Goal: Task Accomplishment & Management: Use online tool/utility

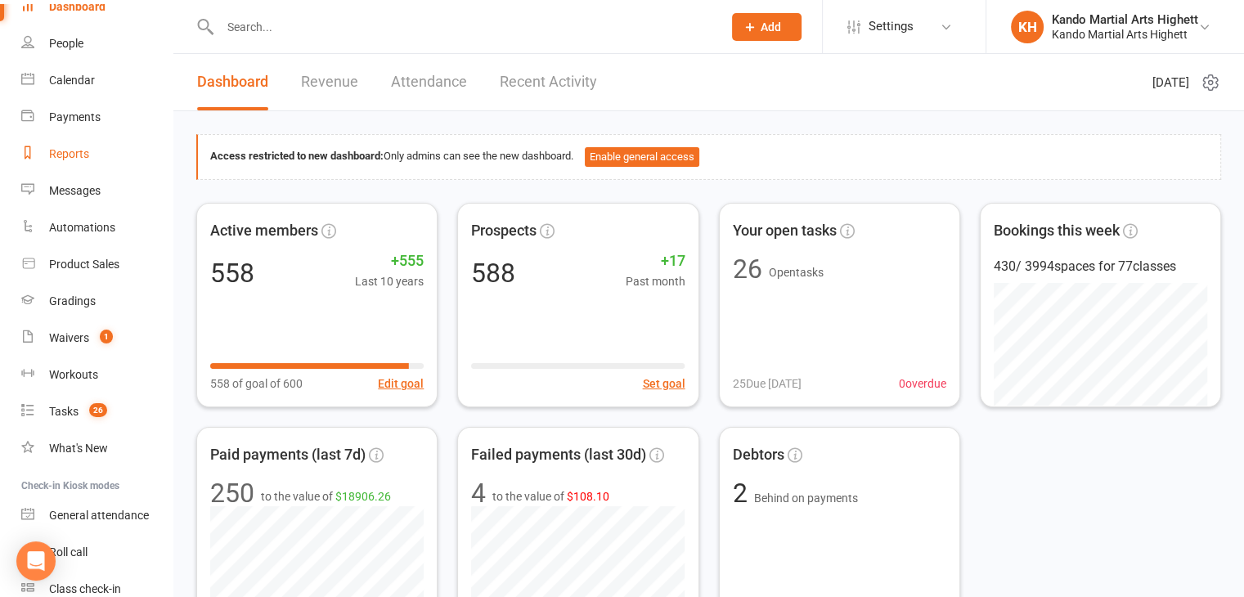
scroll to position [82, 0]
click at [79, 344] on link "Waivers 1" at bounding box center [96, 337] width 151 height 37
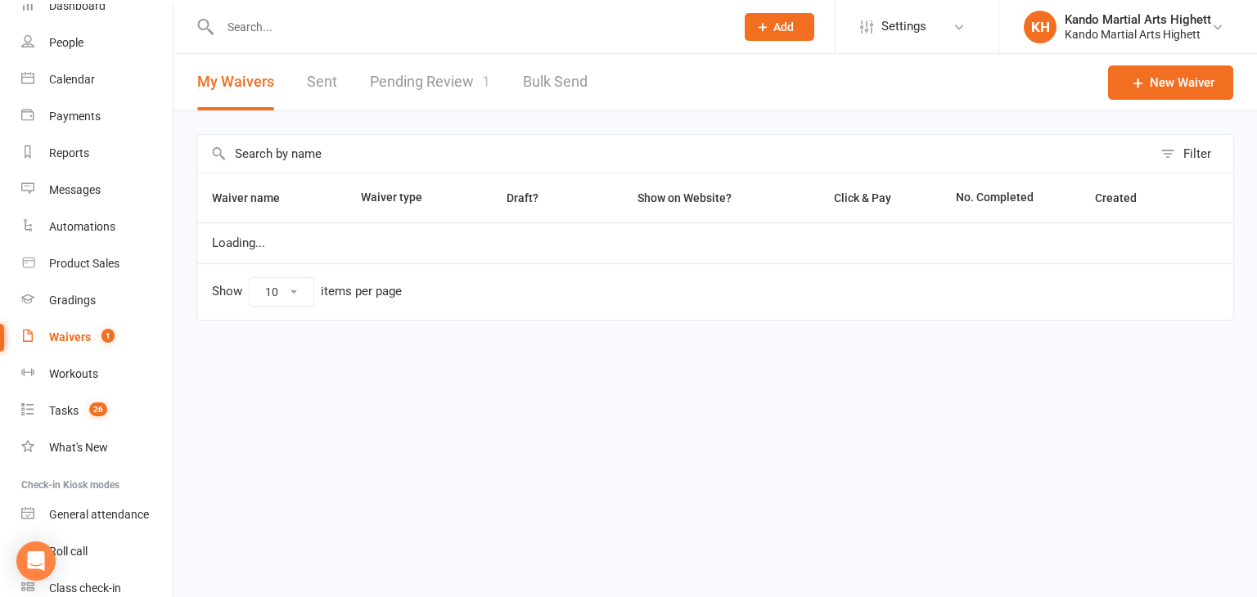
select select "100"
click at [456, 77] on link "Pending Review 1" at bounding box center [430, 82] width 120 height 56
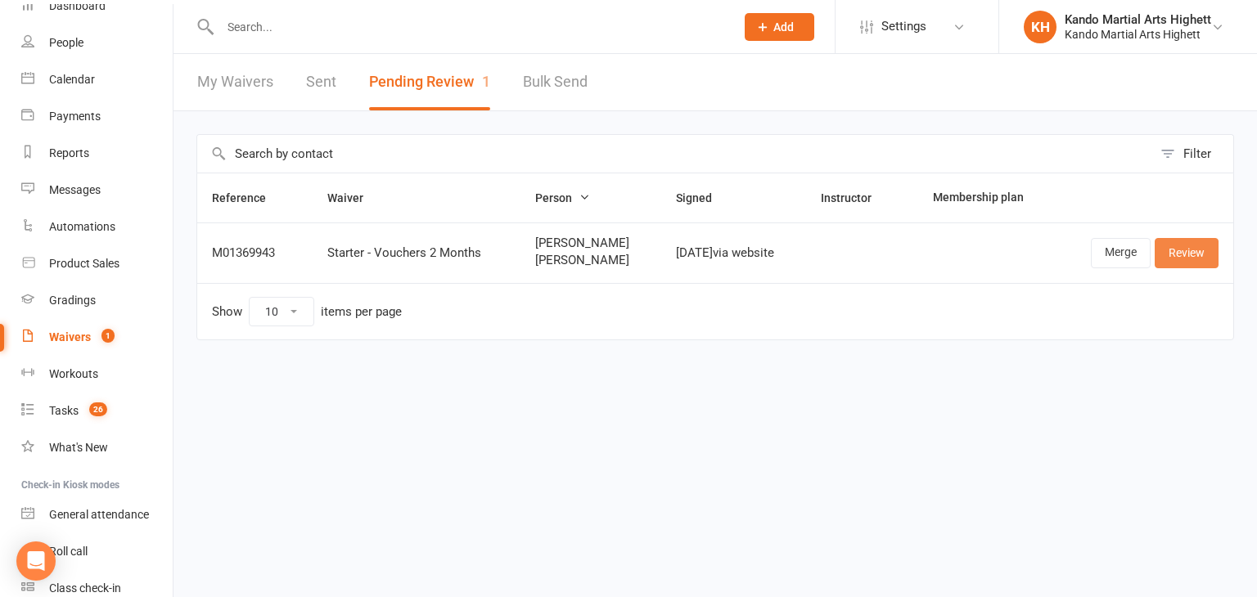
click at [1202, 260] on link "Review" at bounding box center [1186, 252] width 64 height 29
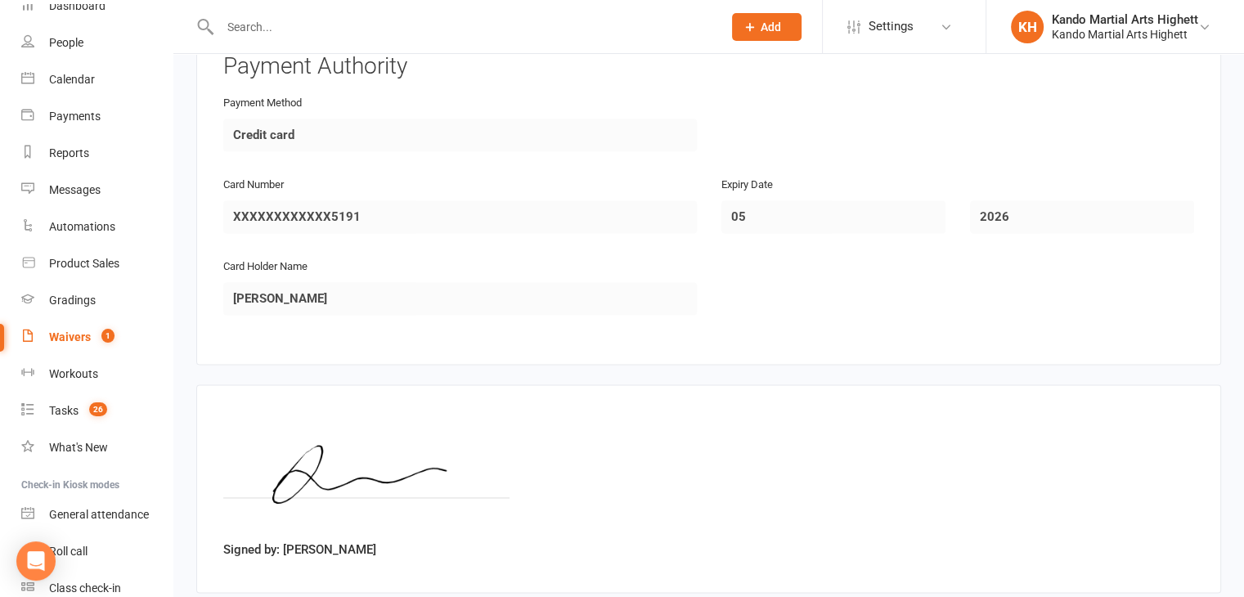
scroll to position [2262, 0]
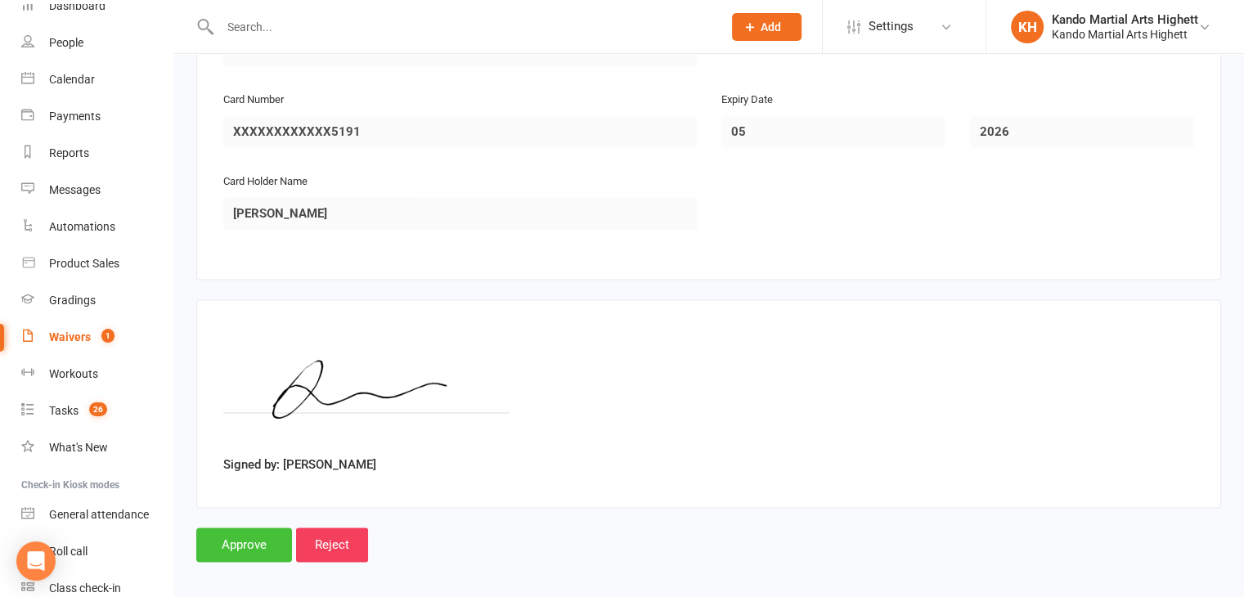
click at [266, 534] on input "Approve" at bounding box center [244, 545] width 96 height 34
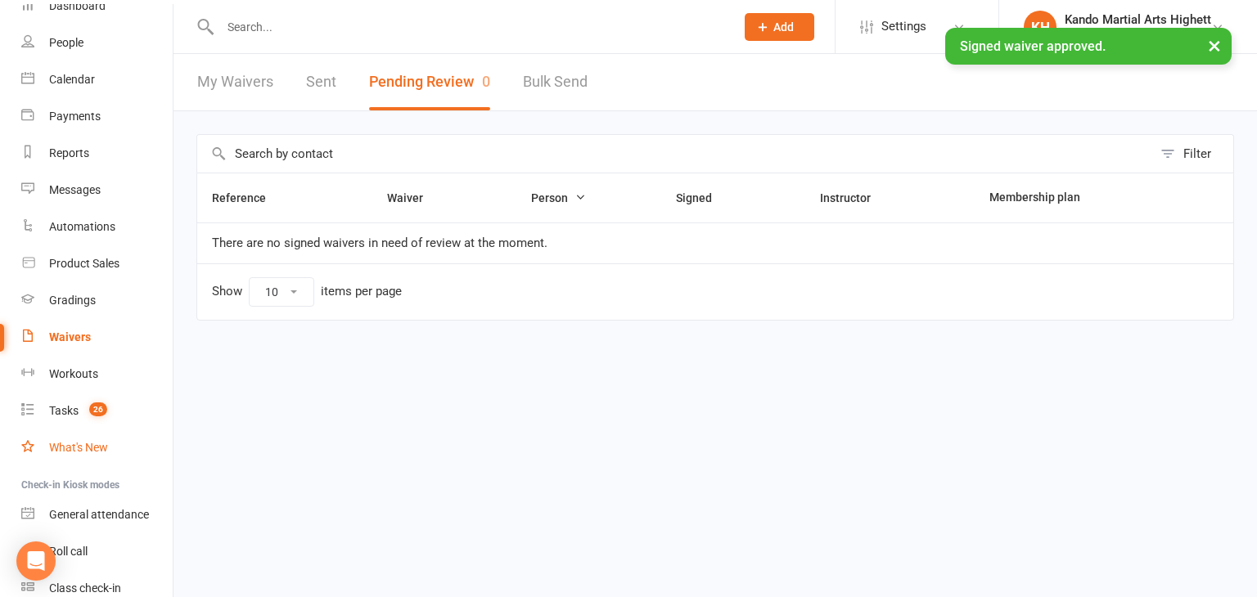
scroll to position [153, 0]
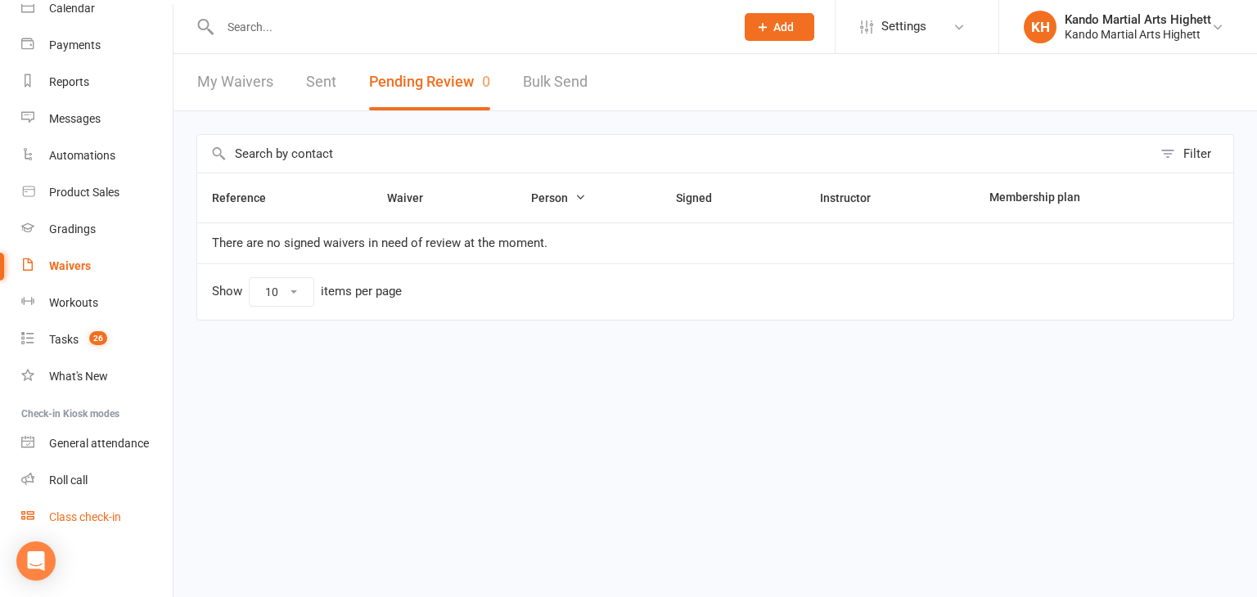
click at [98, 518] on div "Class check-in" at bounding box center [85, 517] width 72 height 13
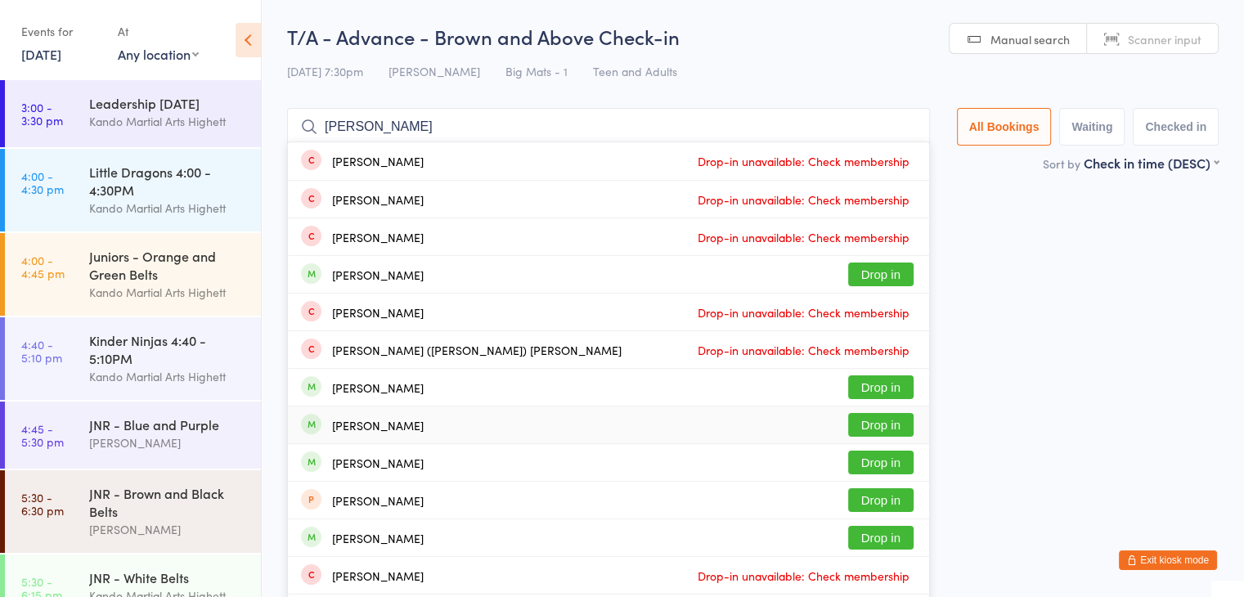
type input "leonardo"
click at [884, 420] on button "Drop in" at bounding box center [880, 425] width 65 height 24
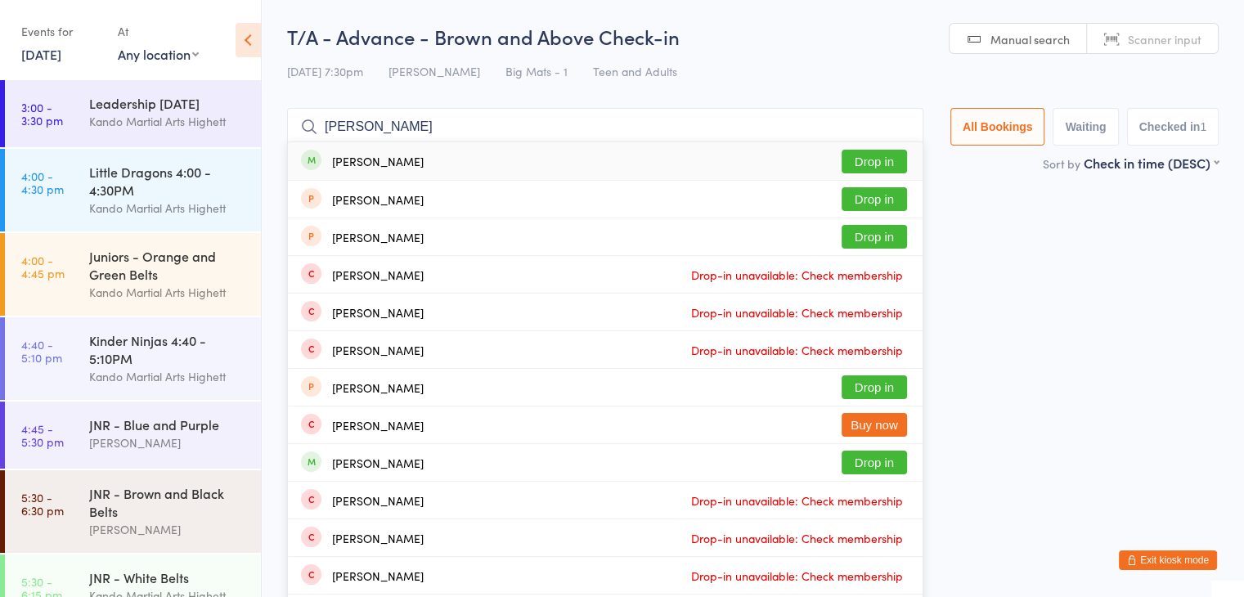
type input "andrew barlo"
click at [859, 157] on button "Drop in" at bounding box center [874, 162] width 65 height 24
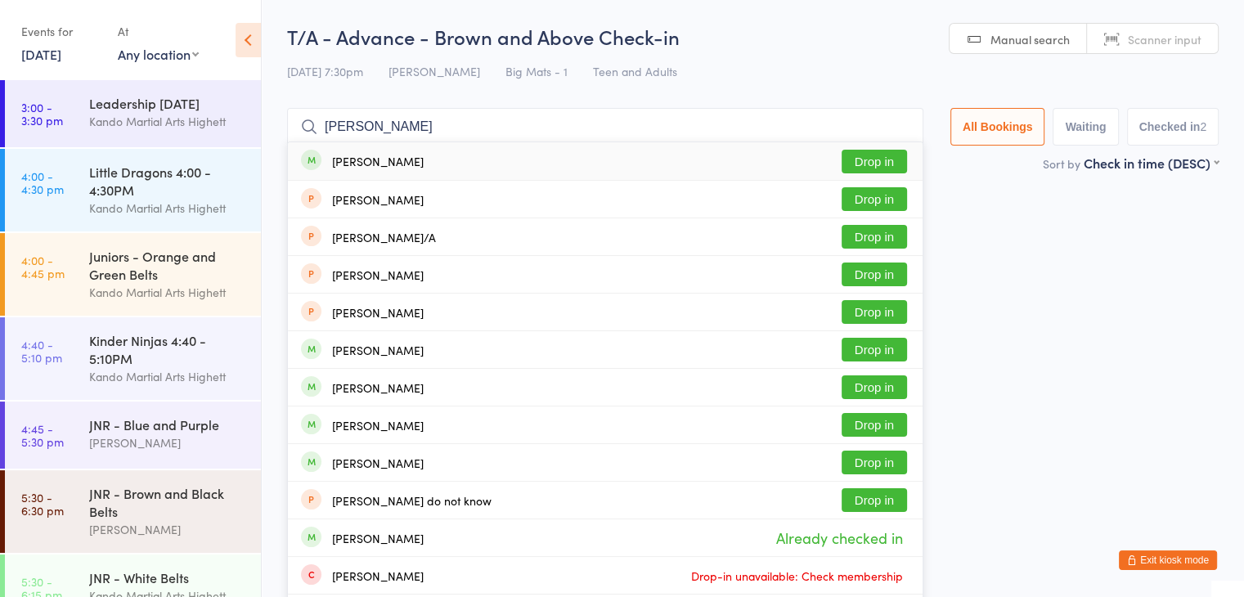
type input "david barlo"
click at [872, 166] on button "Drop in" at bounding box center [874, 162] width 65 height 24
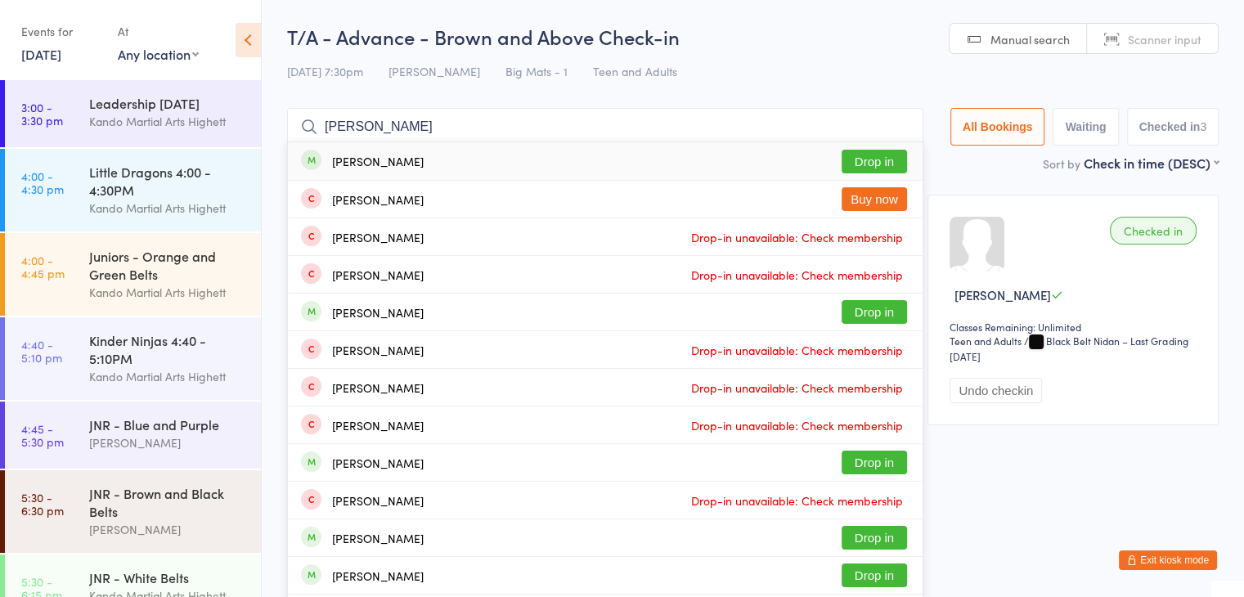
type input "henry fogarty"
click at [857, 158] on button "Drop in" at bounding box center [874, 162] width 65 height 24
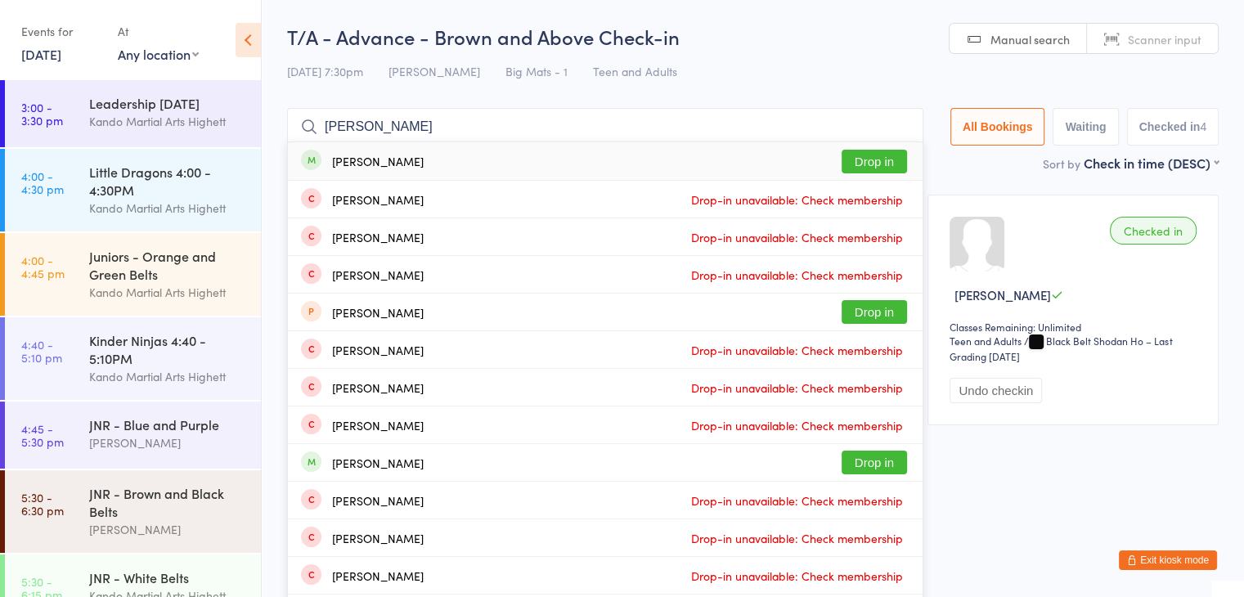
type input "max anquet"
click at [885, 164] on button "Drop in" at bounding box center [874, 162] width 65 height 24
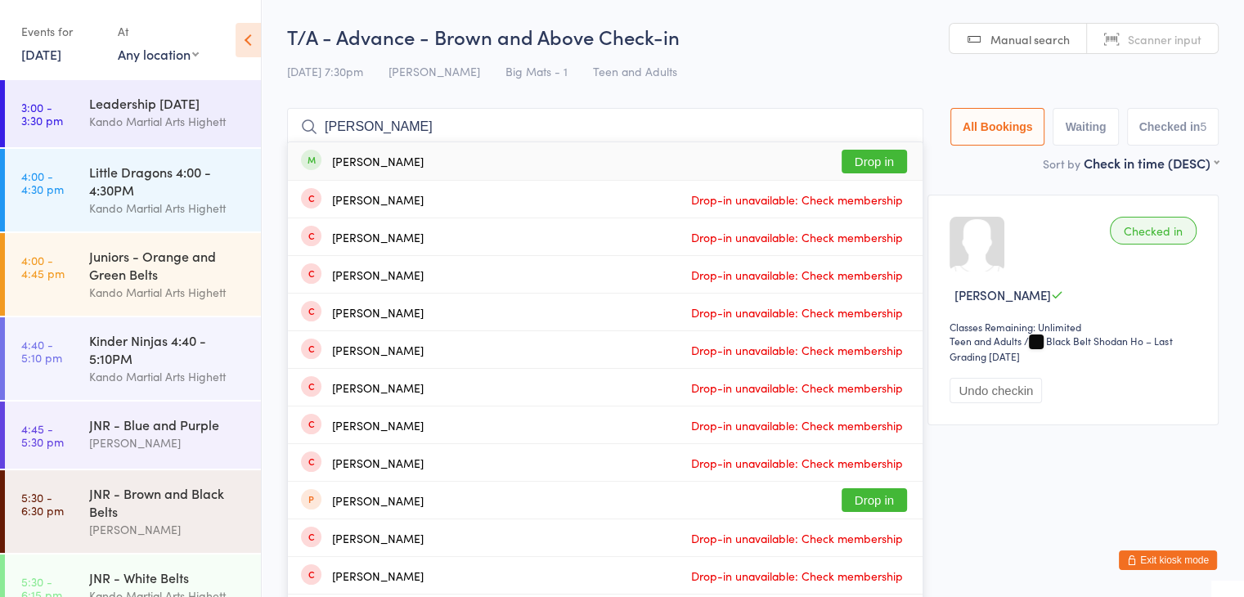
type input "angus mc"
click at [867, 161] on button "Drop in" at bounding box center [874, 162] width 65 height 24
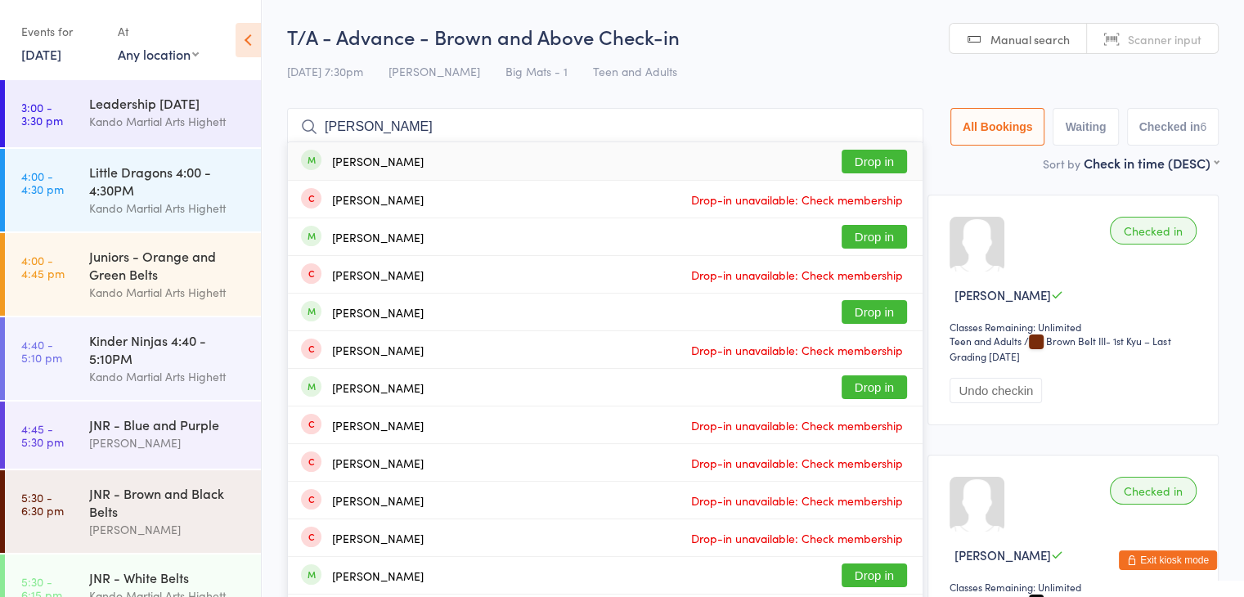
type input "nathan che"
click at [879, 157] on button "Drop in" at bounding box center [874, 162] width 65 height 24
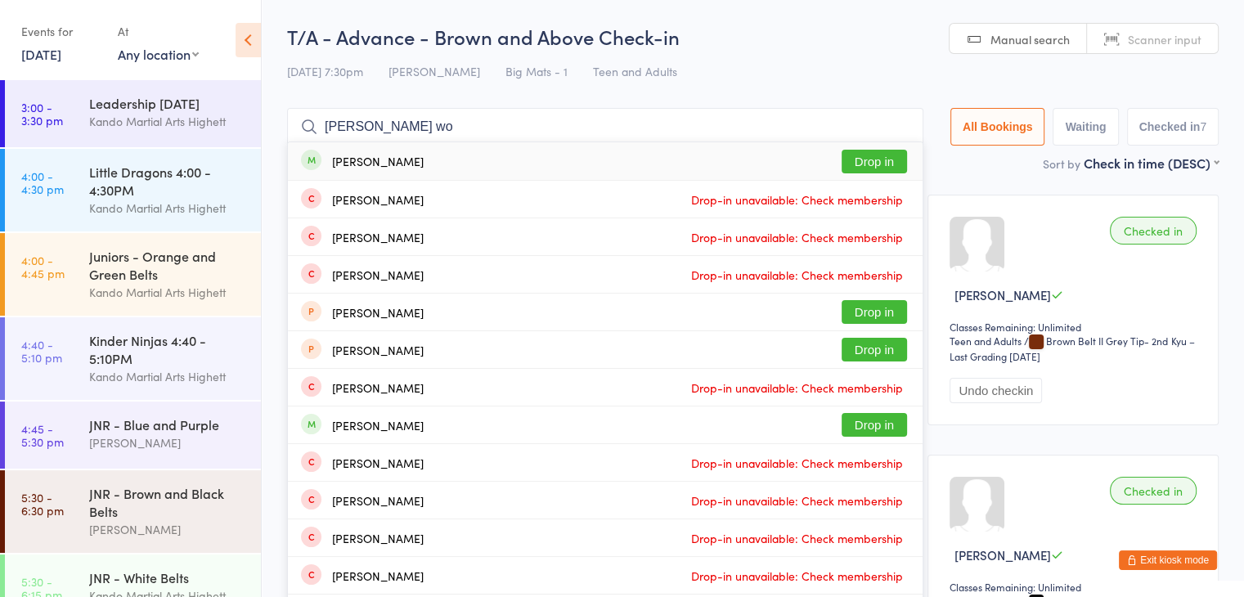
type input "sophie wo"
click at [879, 164] on button "Drop in" at bounding box center [874, 162] width 65 height 24
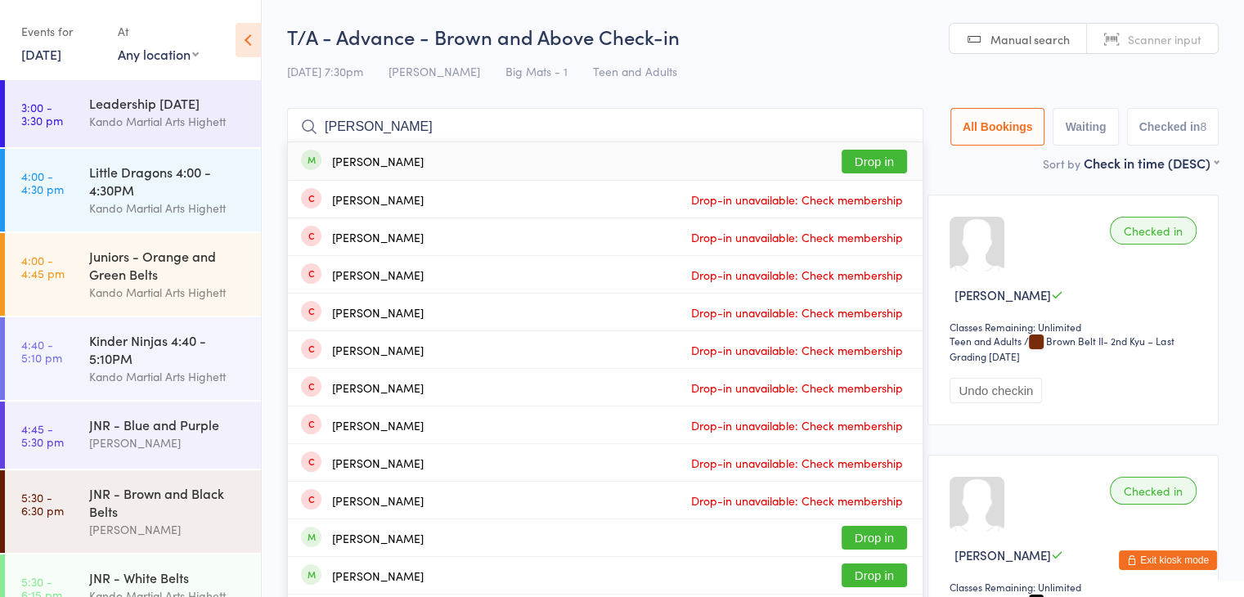
type input "danielle varv"
click at [902, 163] on button "Drop in" at bounding box center [874, 162] width 65 height 24
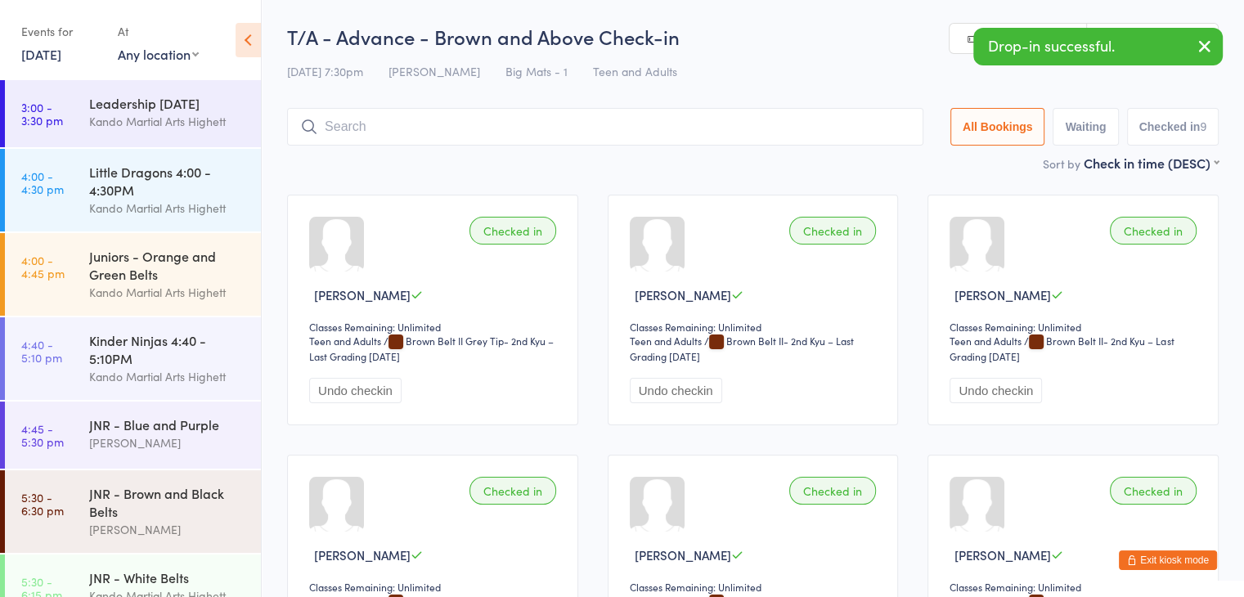
click at [759, 125] on input "search" at bounding box center [605, 127] width 637 height 38
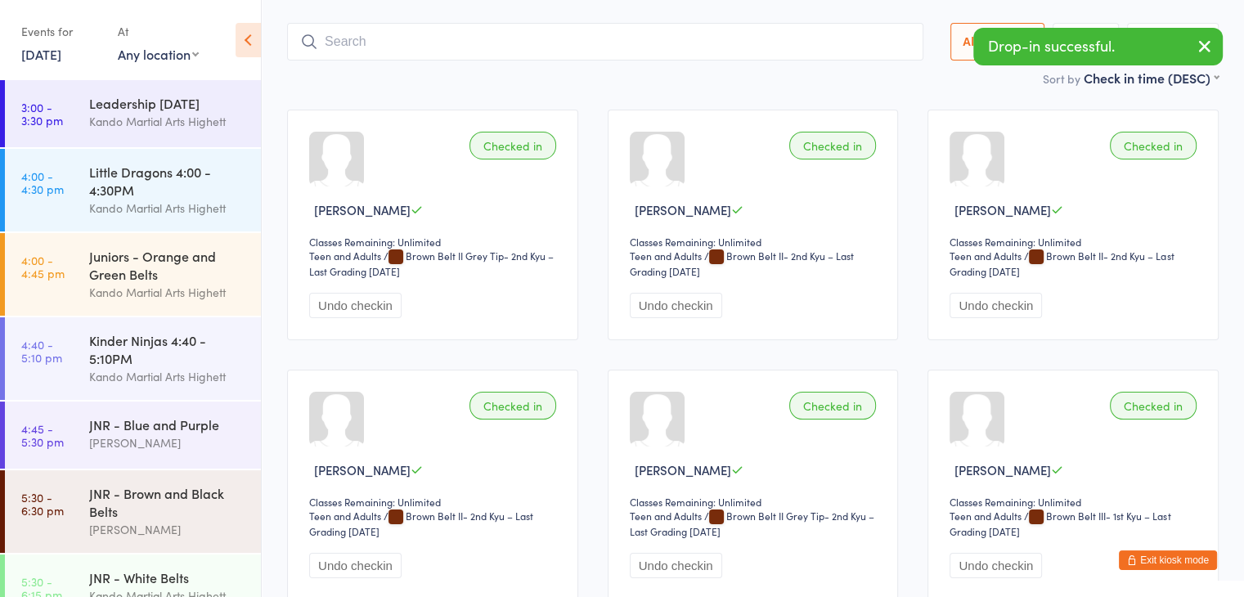
scroll to position [108, 0]
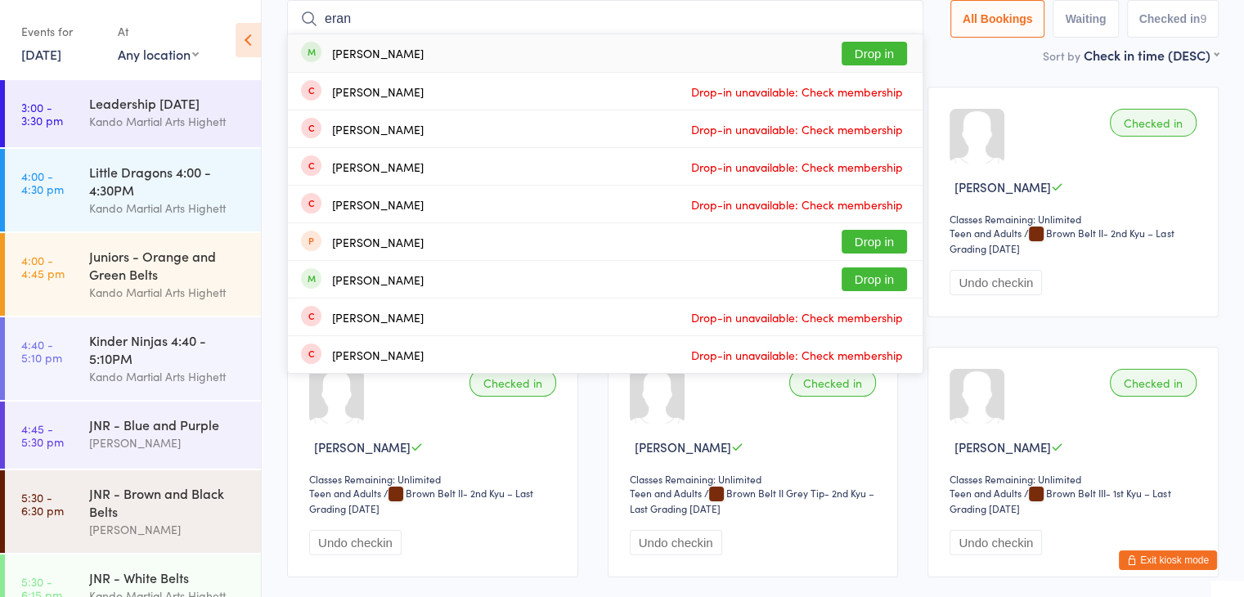
type input "eran"
click at [884, 47] on button "Drop in" at bounding box center [874, 54] width 65 height 24
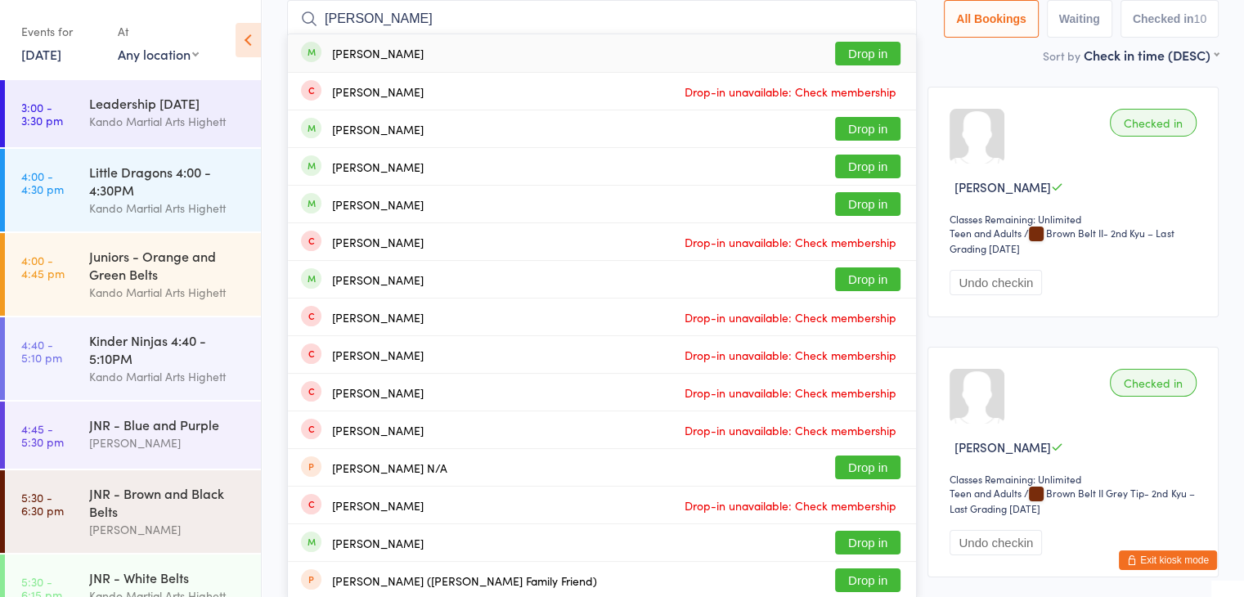
type input "aurelia mil"
click at [875, 50] on button "Drop in" at bounding box center [867, 54] width 65 height 24
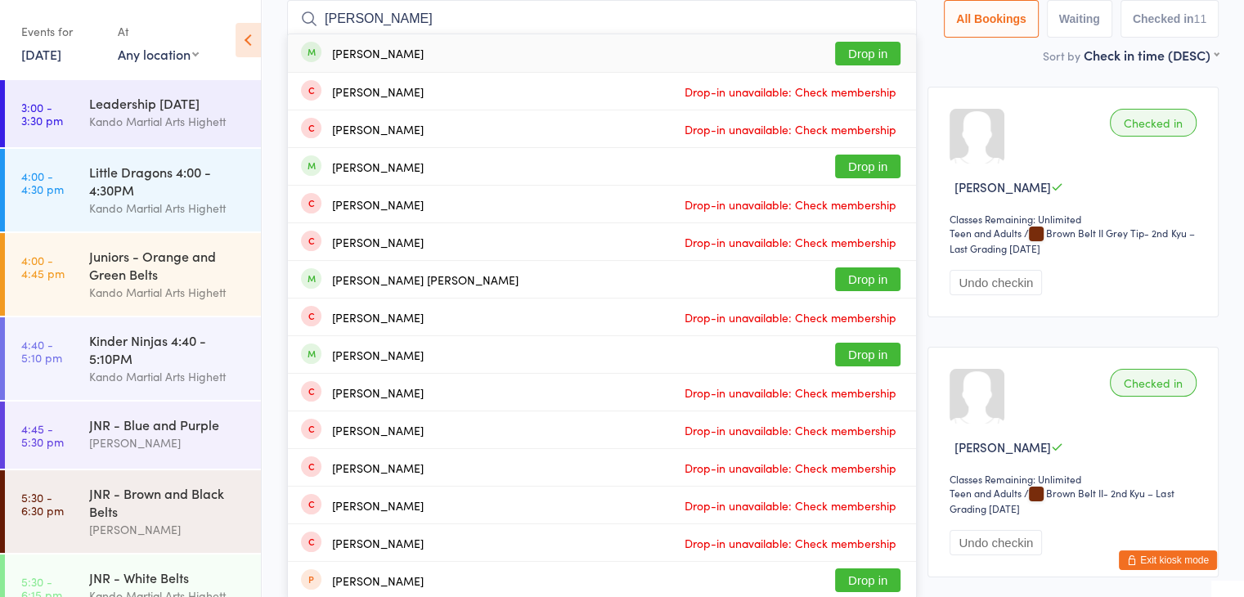
type input "dave hughe"
click at [877, 47] on button "Drop in" at bounding box center [867, 54] width 65 height 24
